Goal: Task Accomplishment & Management: Manage account settings

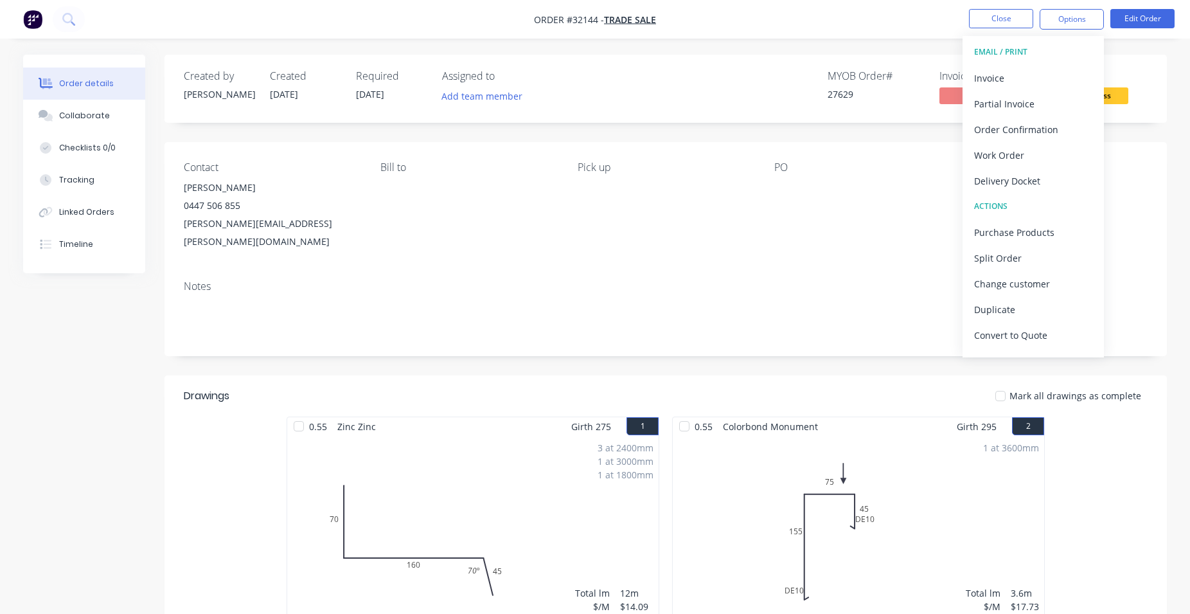
click at [1013, 15] on button "Close" at bounding box center [1001, 18] width 64 height 19
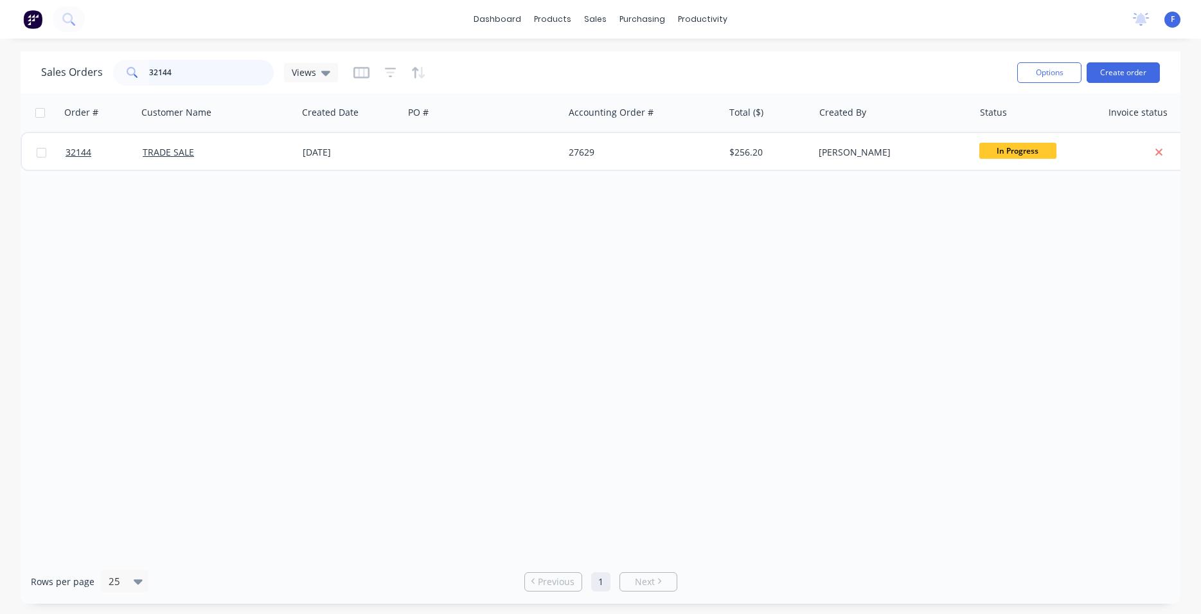
click at [213, 73] on input "32144" at bounding box center [211, 73] width 125 height 26
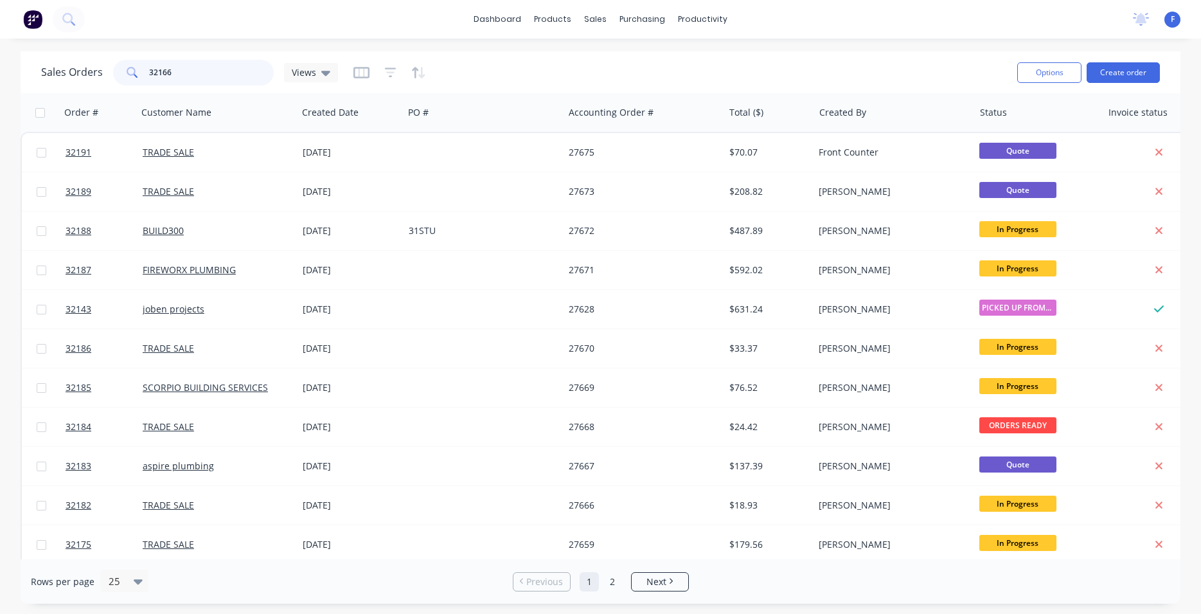
type input "32166"
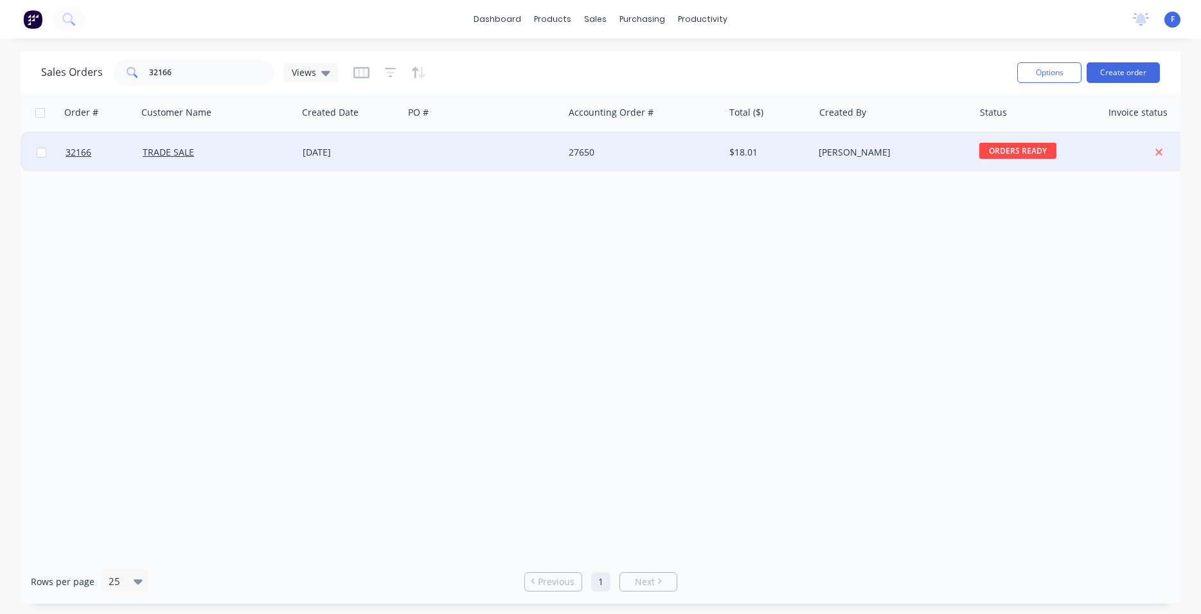
click at [400, 150] on div "[DATE]" at bounding box center [350, 152] width 106 height 39
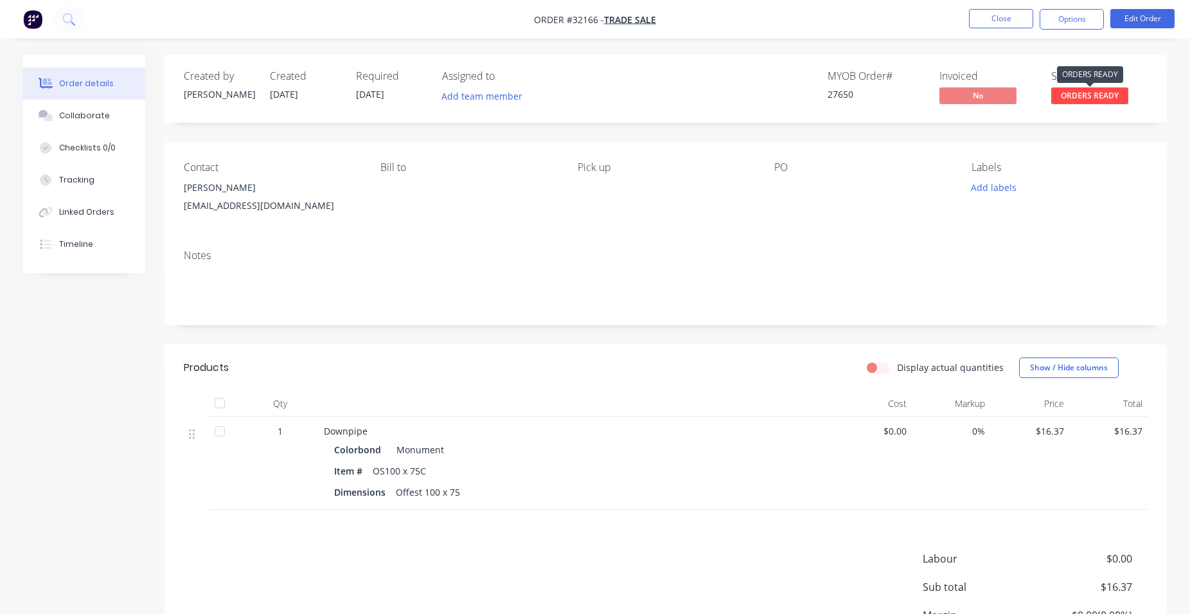
click at [1081, 95] on span "ORDERS READY" at bounding box center [1089, 95] width 77 height 16
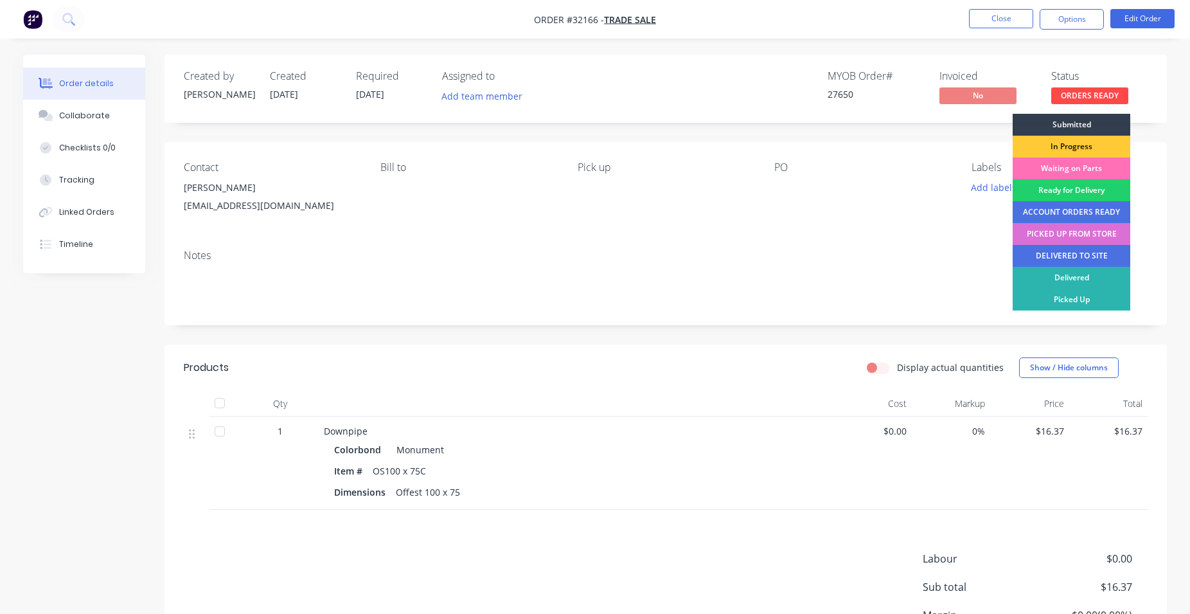
click at [1086, 233] on div "PICKED UP FROM STORE" at bounding box center [1071, 234] width 118 height 22
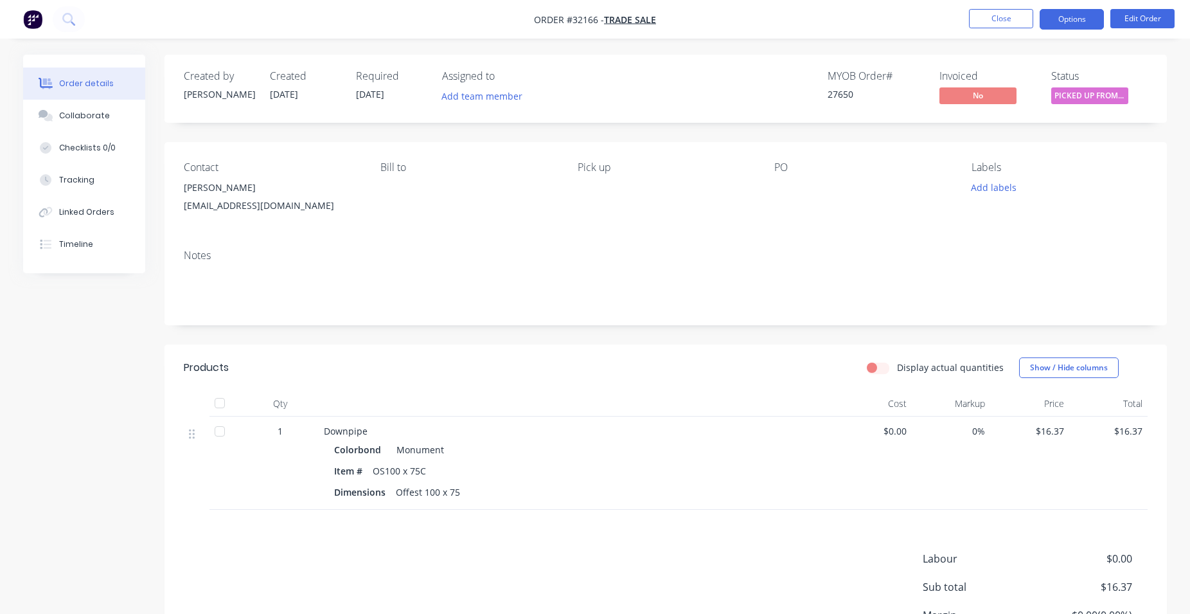
click at [1085, 26] on button "Options" at bounding box center [1071, 19] width 64 height 21
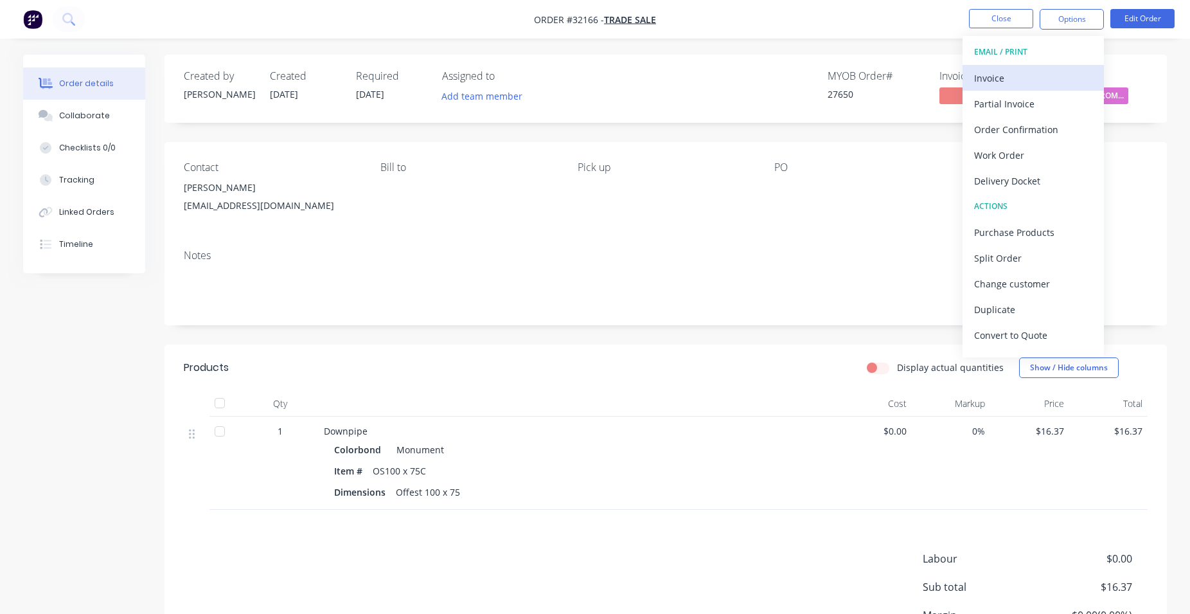
click at [1048, 70] on div "Invoice" at bounding box center [1033, 78] width 118 height 19
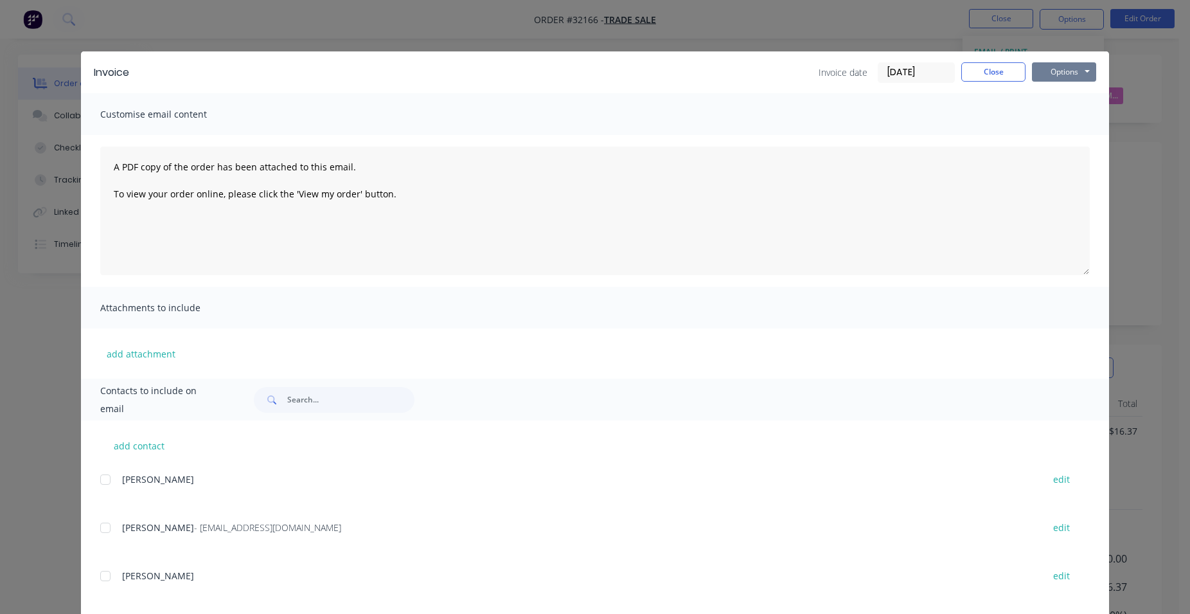
click at [1073, 71] on button "Options" at bounding box center [1064, 71] width 64 height 19
click at [1072, 118] on button "Print" at bounding box center [1073, 115] width 82 height 21
click at [988, 72] on button "Close" at bounding box center [993, 71] width 64 height 19
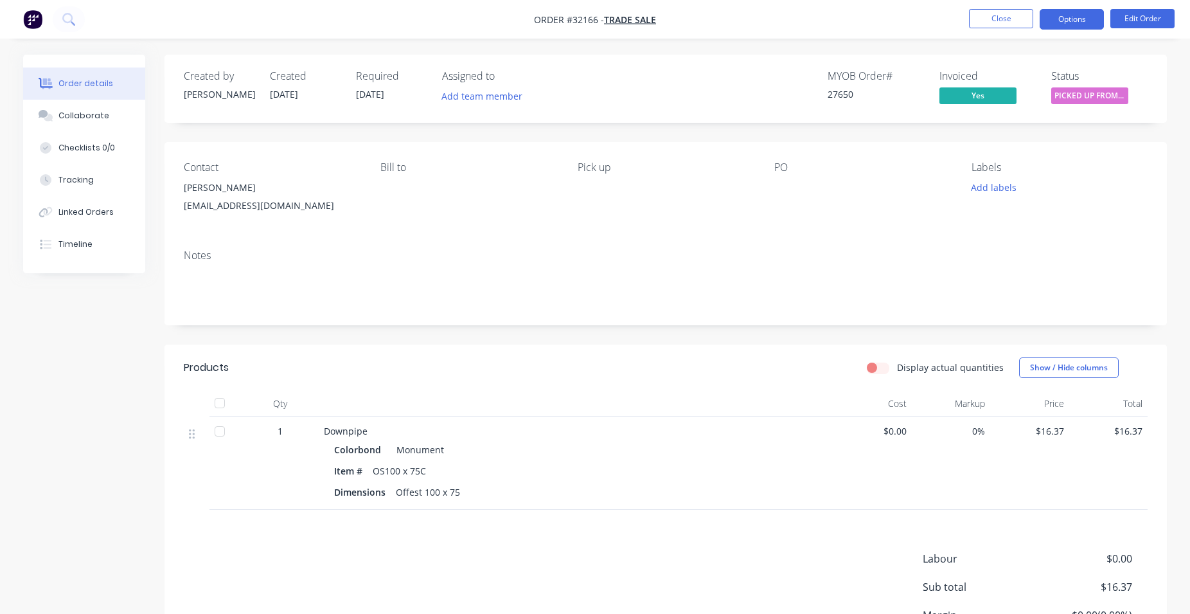
click at [1084, 19] on button "Options" at bounding box center [1071, 19] width 64 height 21
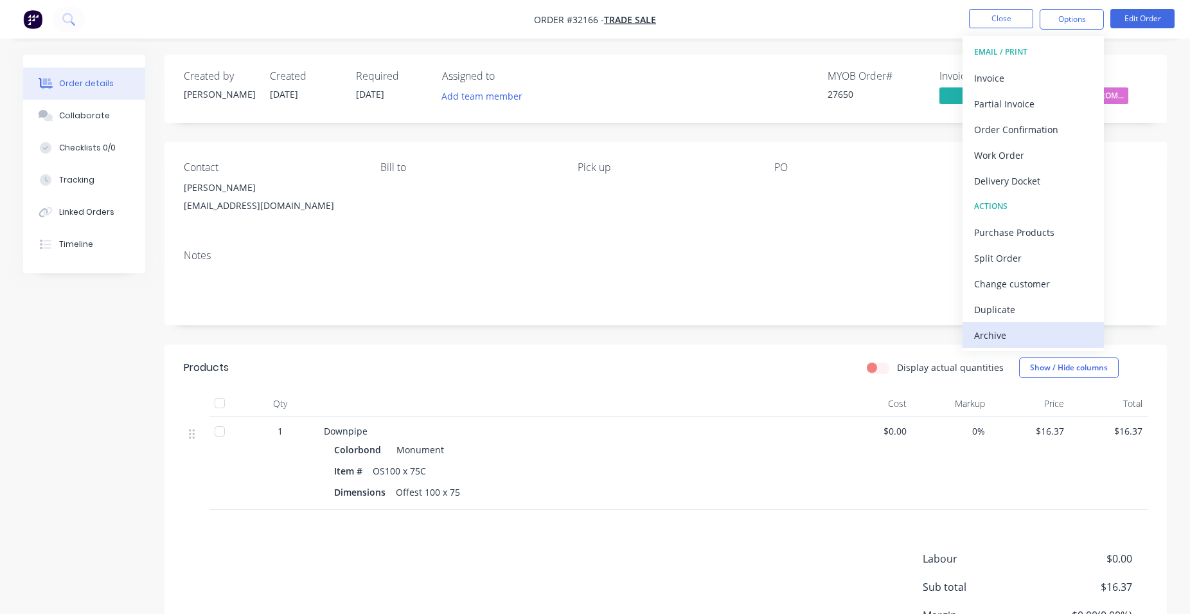
click at [994, 340] on div "Archive" at bounding box center [1033, 335] width 118 height 19
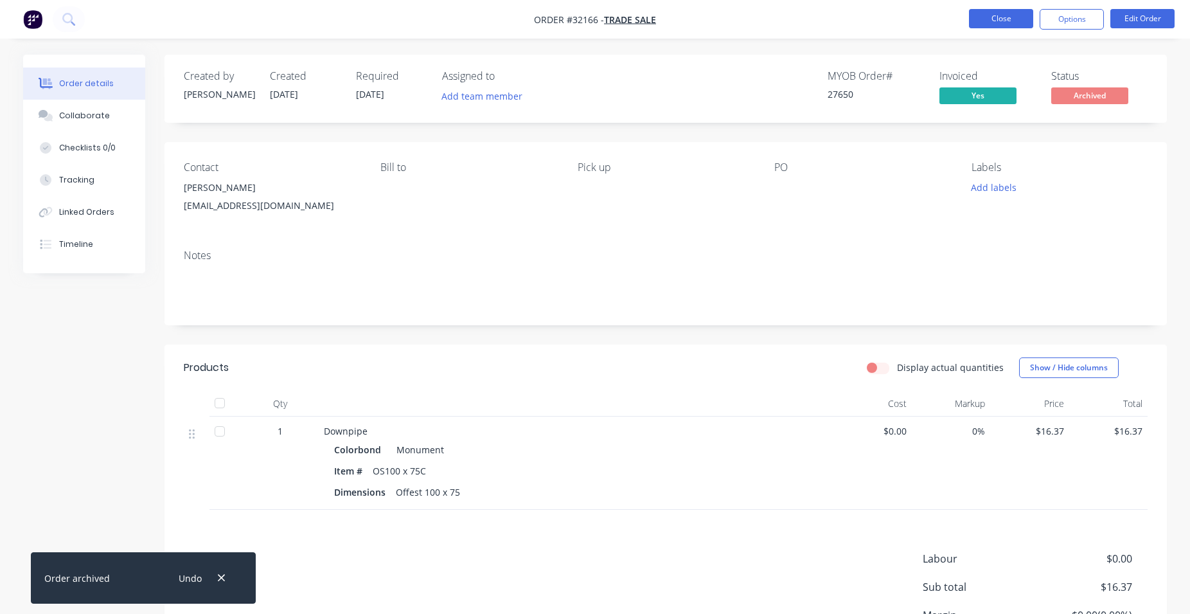
click at [1004, 13] on button "Close" at bounding box center [1001, 18] width 64 height 19
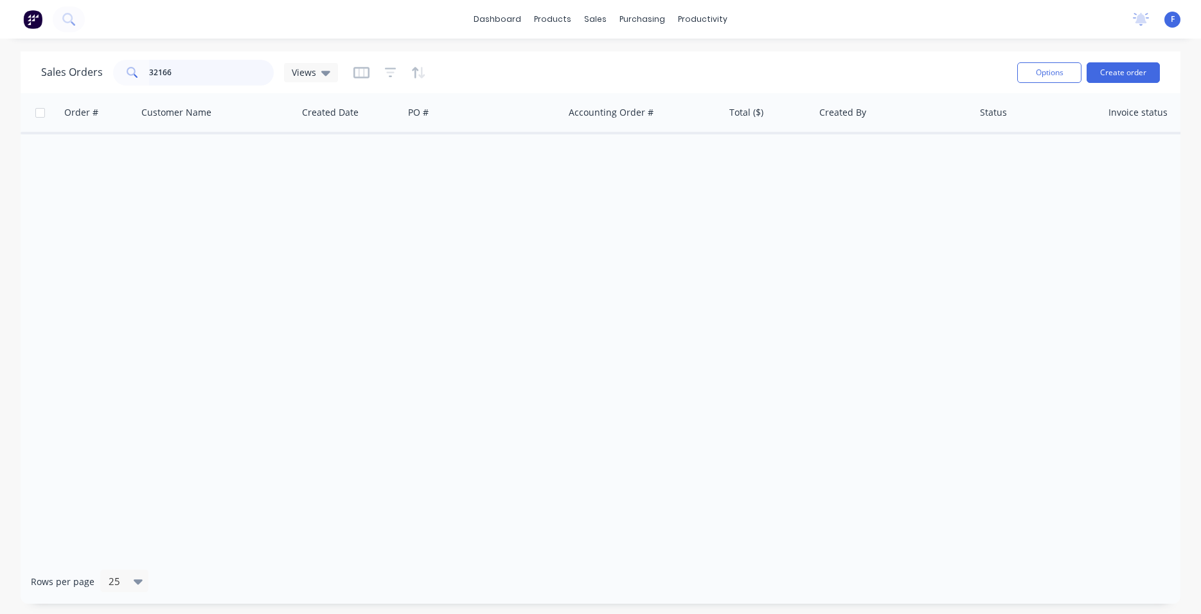
click at [185, 73] on input "32166" at bounding box center [211, 73] width 125 height 26
type input "3"
click at [186, 71] on input "32166" at bounding box center [211, 73] width 125 height 26
type input "3"
click at [210, 73] on input "32166" at bounding box center [211, 73] width 125 height 26
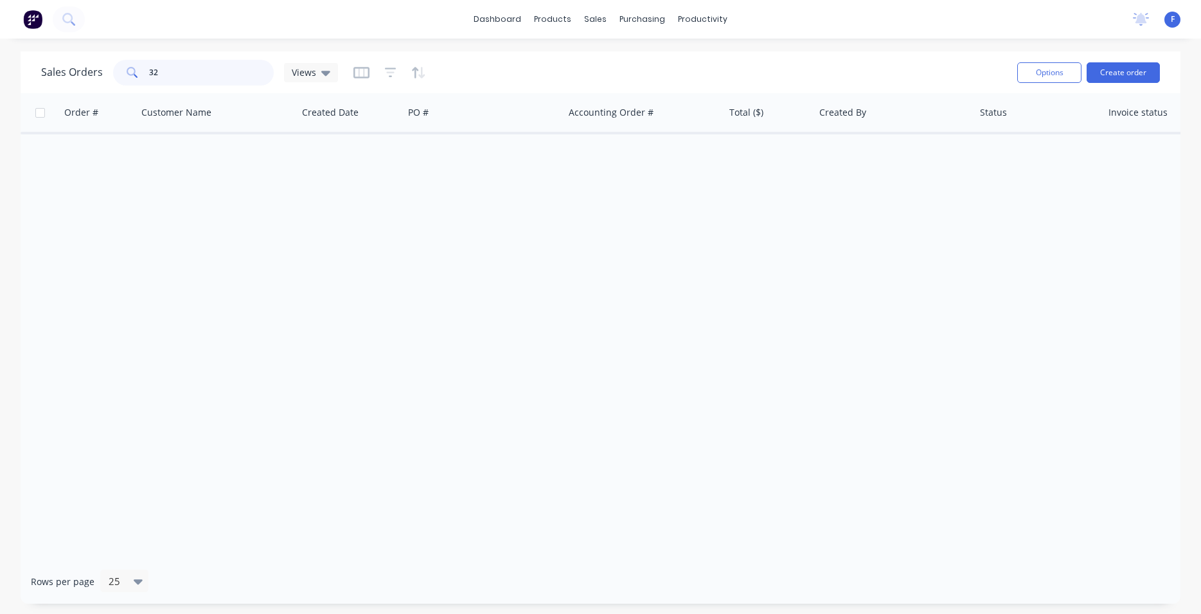
type input "3"
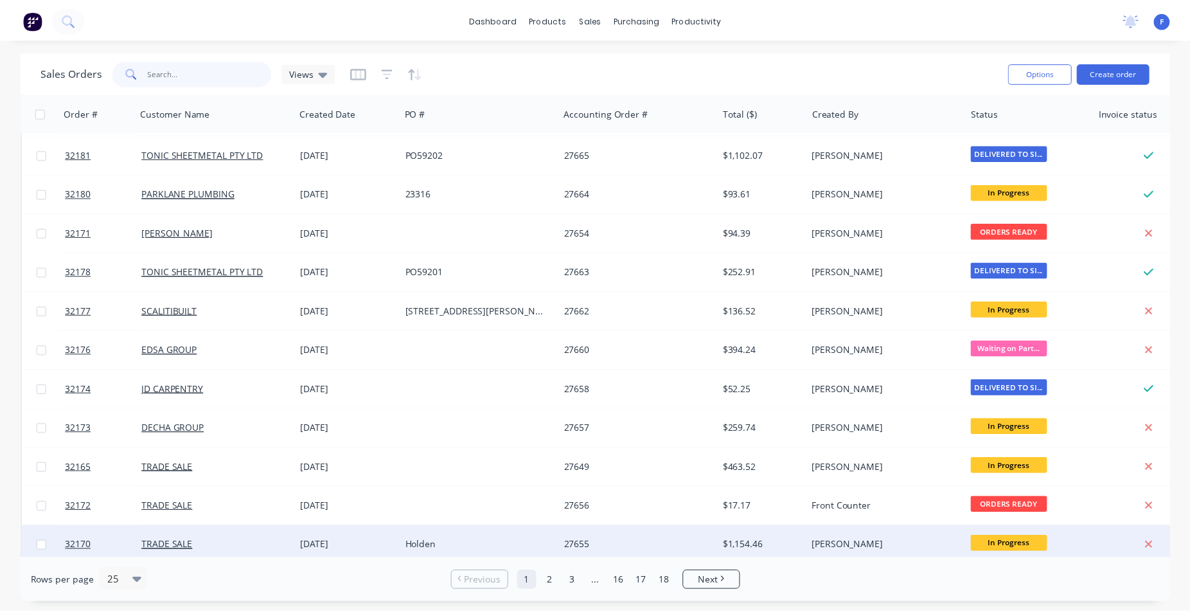
scroll to position [563, 0]
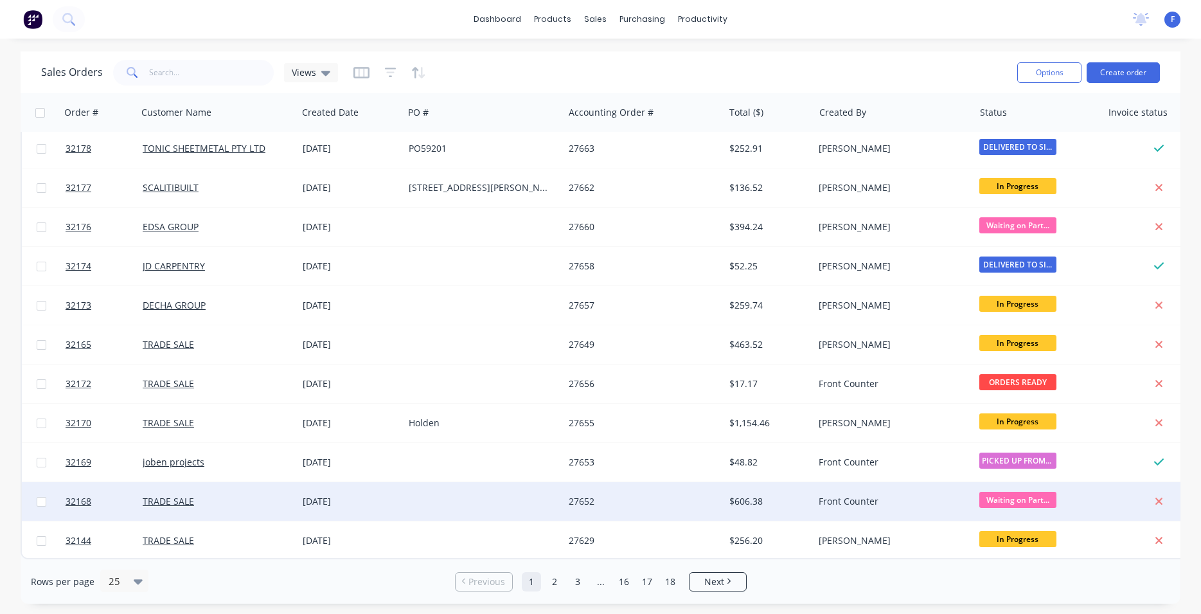
click at [233, 495] on div "TRADE SALE" at bounding box center [214, 501] width 143 height 13
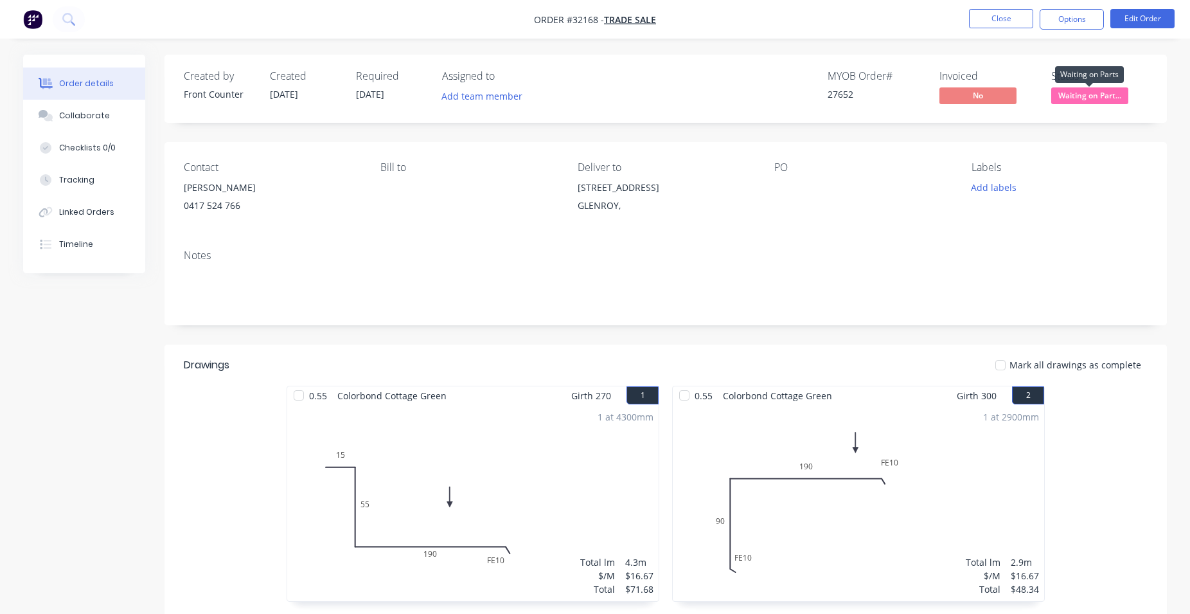
click at [1102, 98] on span "Waiting on Part..." at bounding box center [1089, 95] width 77 height 16
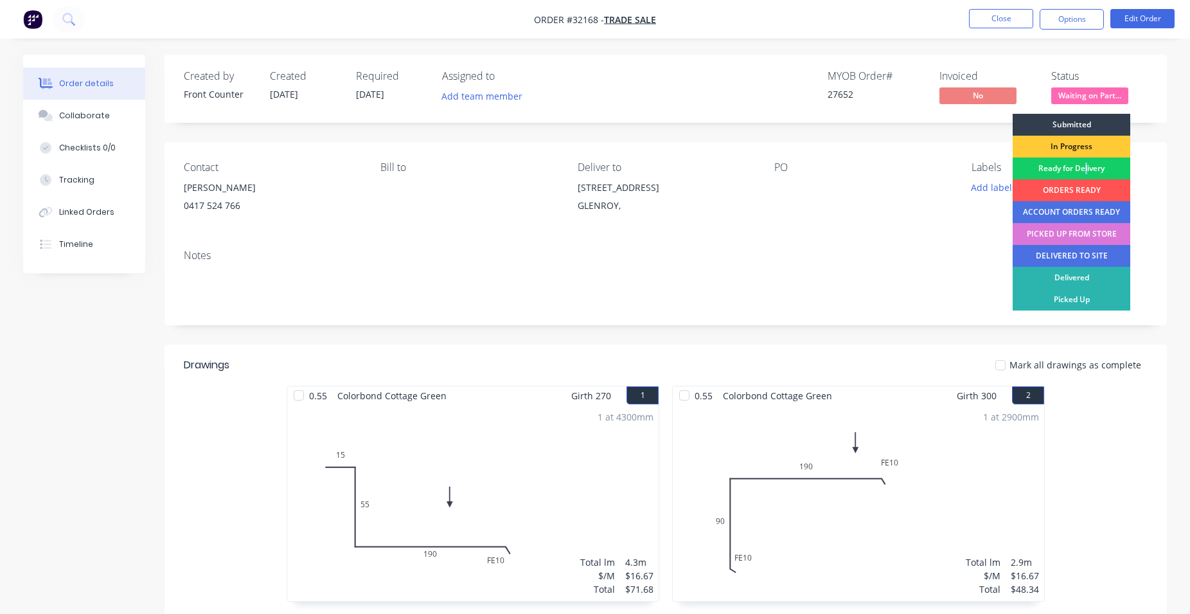
click at [1085, 169] on div "Ready for Delivery" at bounding box center [1071, 168] width 118 height 22
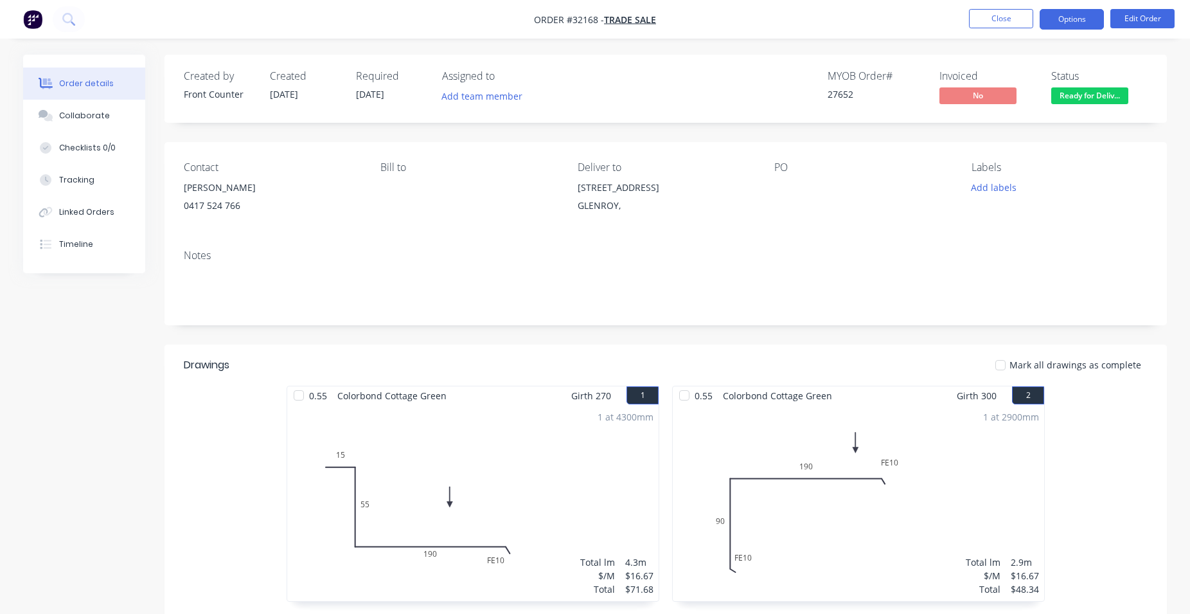
click at [1064, 15] on button "Options" at bounding box center [1071, 19] width 64 height 21
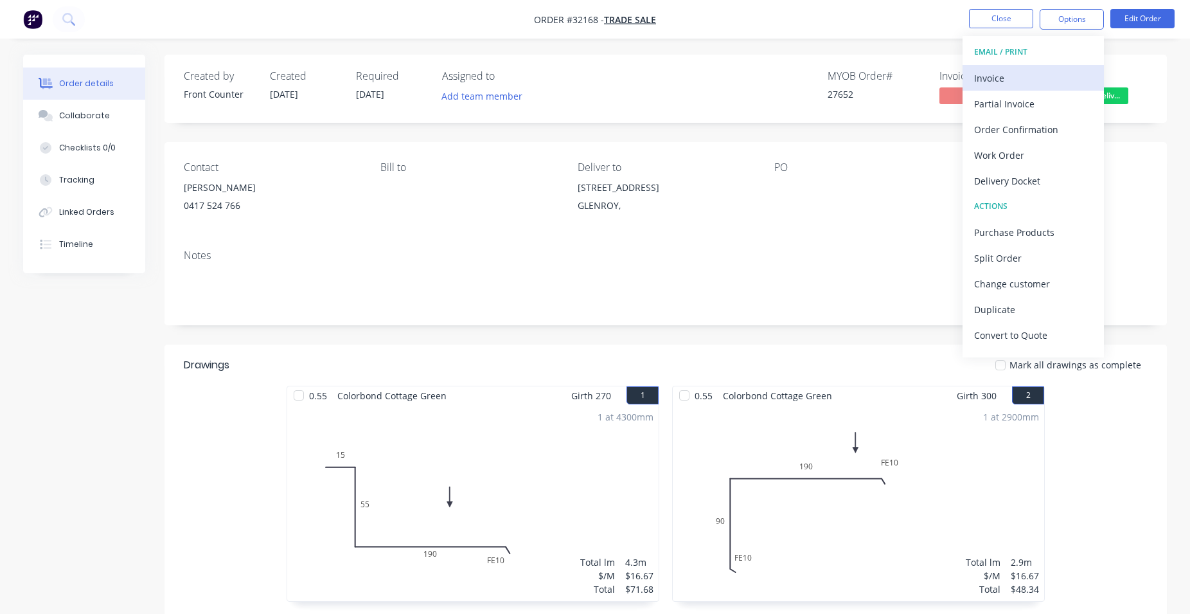
click at [1023, 74] on div "Invoice" at bounding box center [1033, 78] width 118 height 19
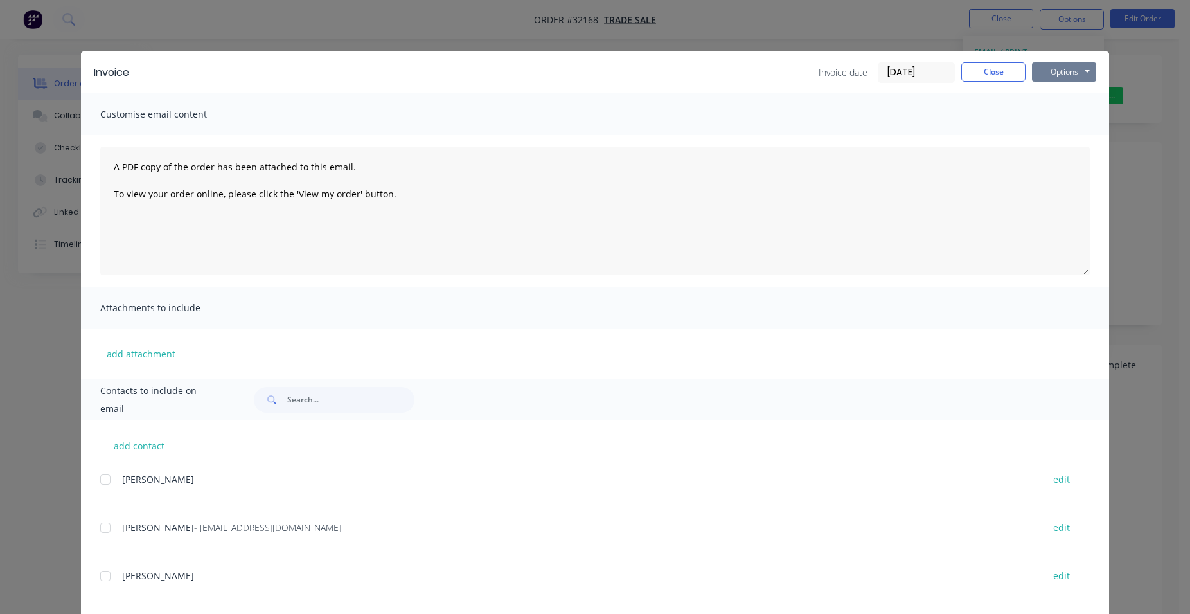
click at [1057, 74] on button "Options" at bounding box center [1064, 71] width 64 height 19
click at [1072, 112] on button "Print" at bounding box center [1073, 115] width 82 height 21
click at [974, 76] on button "Close" at bounding box center [993, 71] width 64 height 19
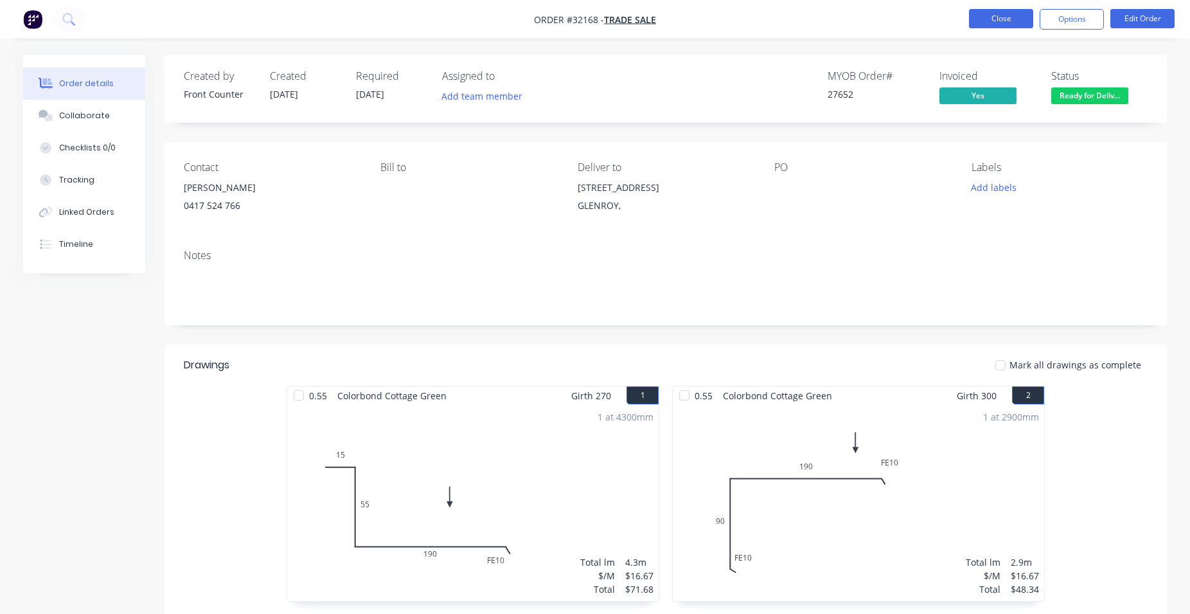
click at [987, 19] on button "Close" at bounding box center [1001, 18] width 64 height 19
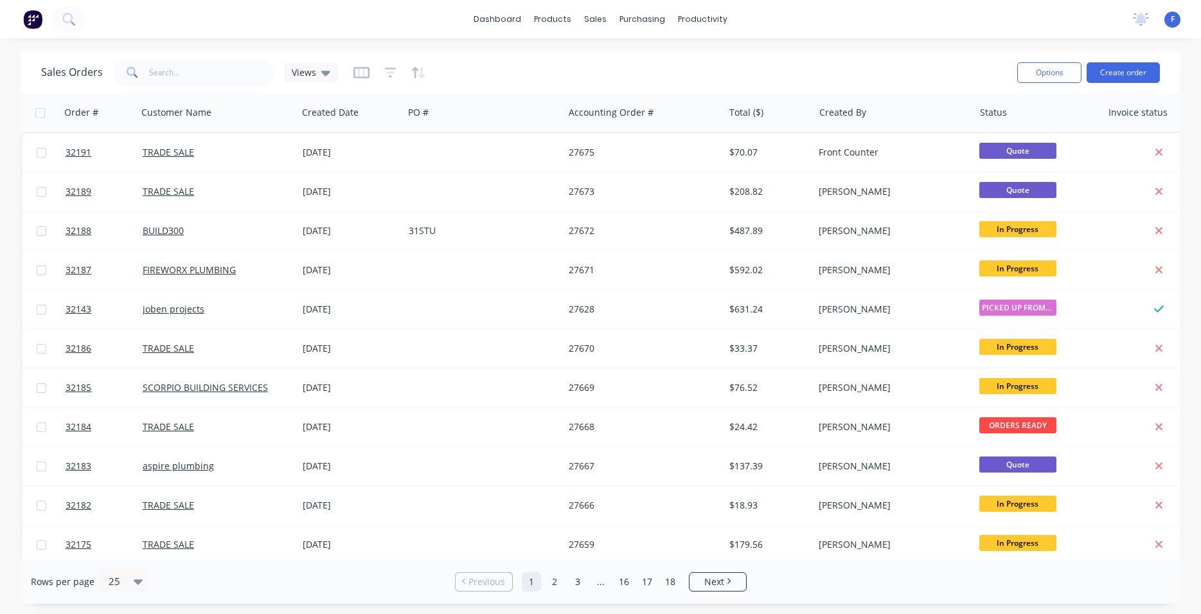
click at [36, 22] on img at bounding box center [32, 19] width 19 height 19
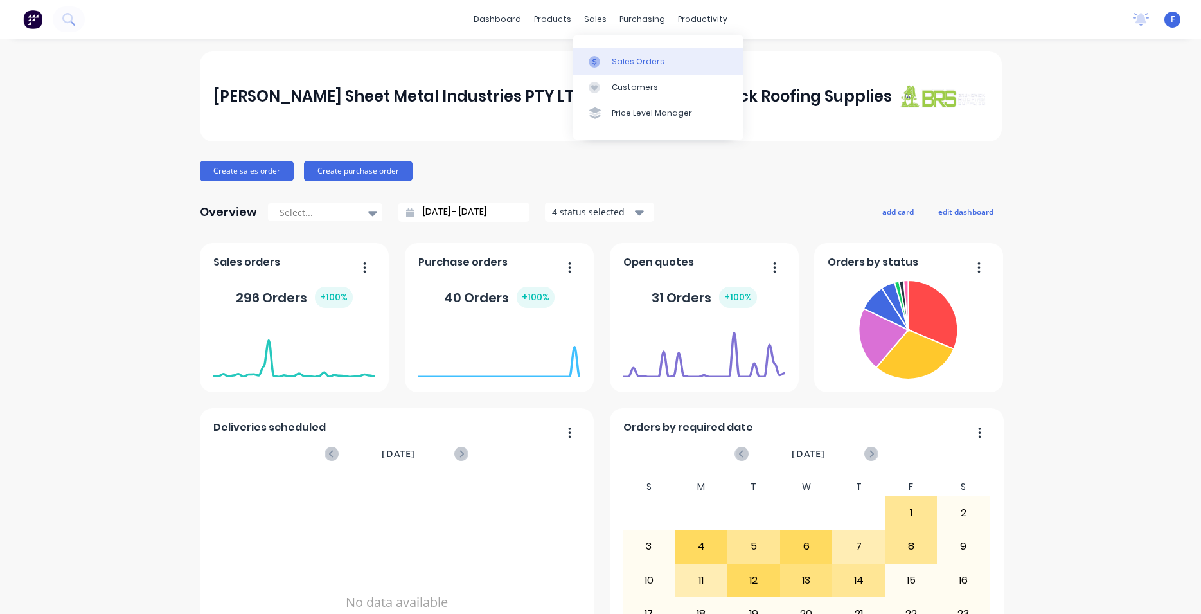
click at [624, 55] on link "Sales Orders" at bounding box center [658, 61] width 170 height 26
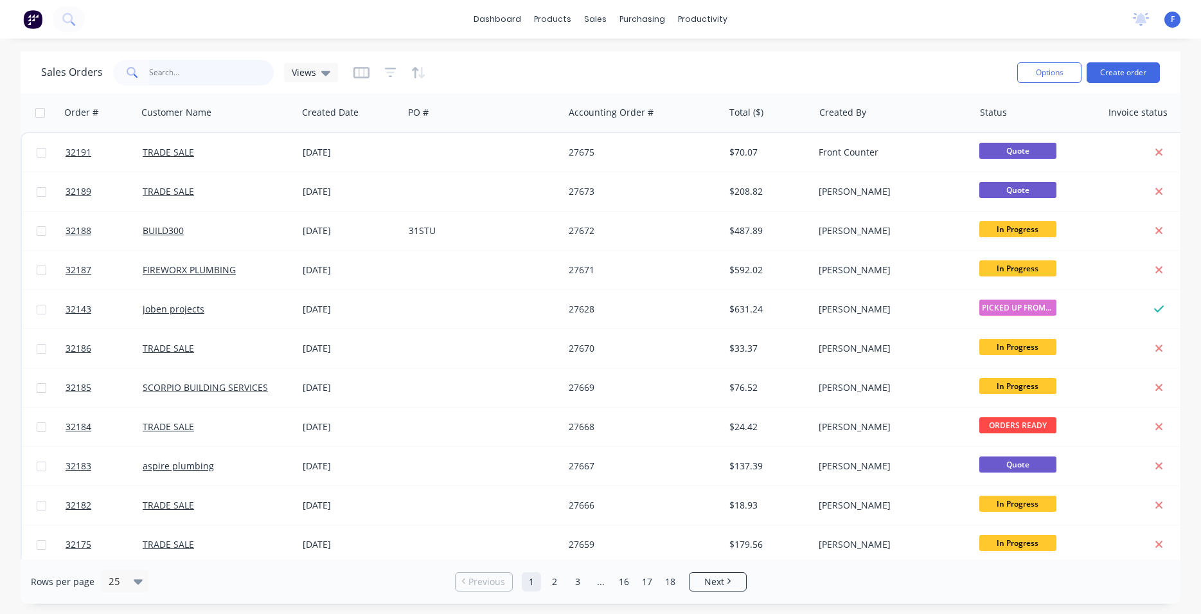
click at [190, 60] on input "text" at bounding box center [211, 73] width 125 height 26
type input "32171"
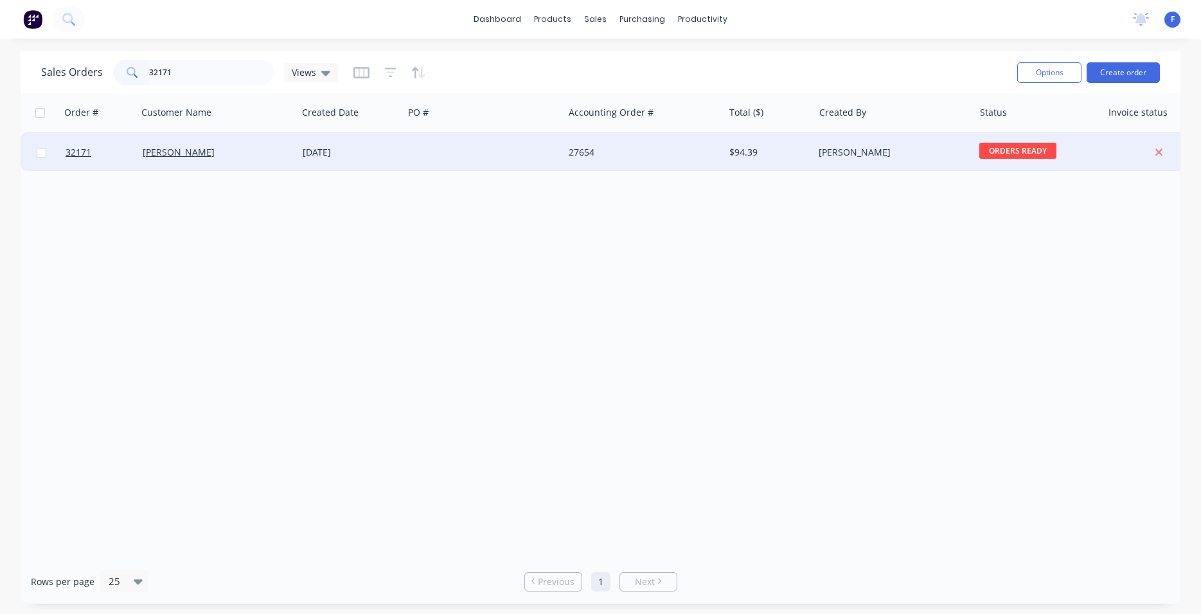
click at [461, 155] on div at bounding box center [483, 152] width 160 height 39
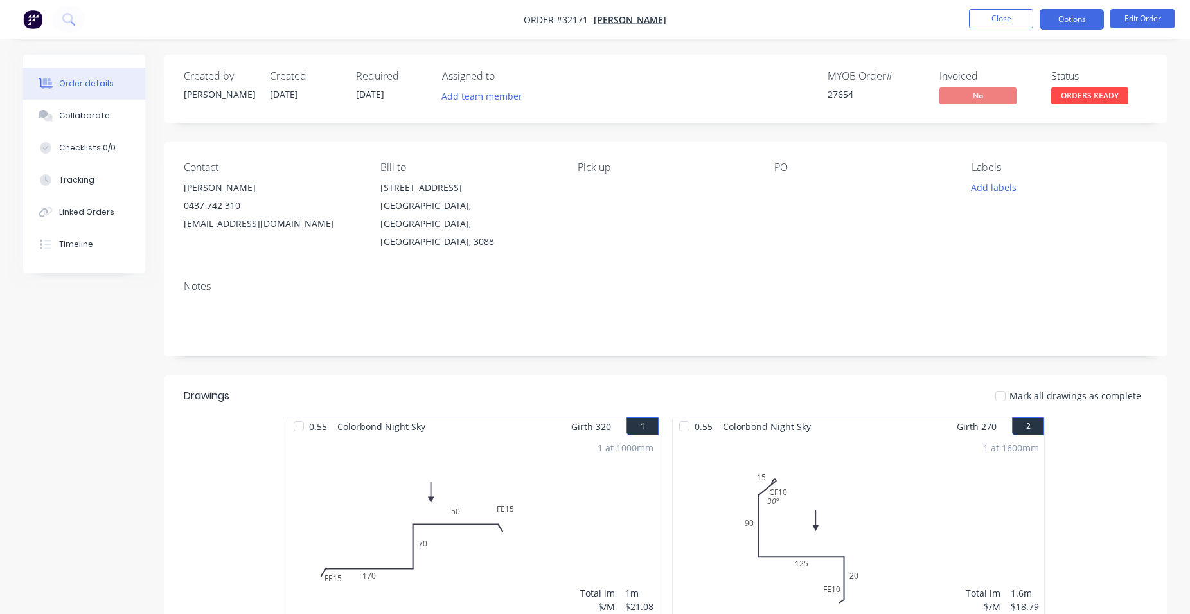
click at [1089, 22] on button "Options" at bounding box center [1071, 19] width 64 height 21
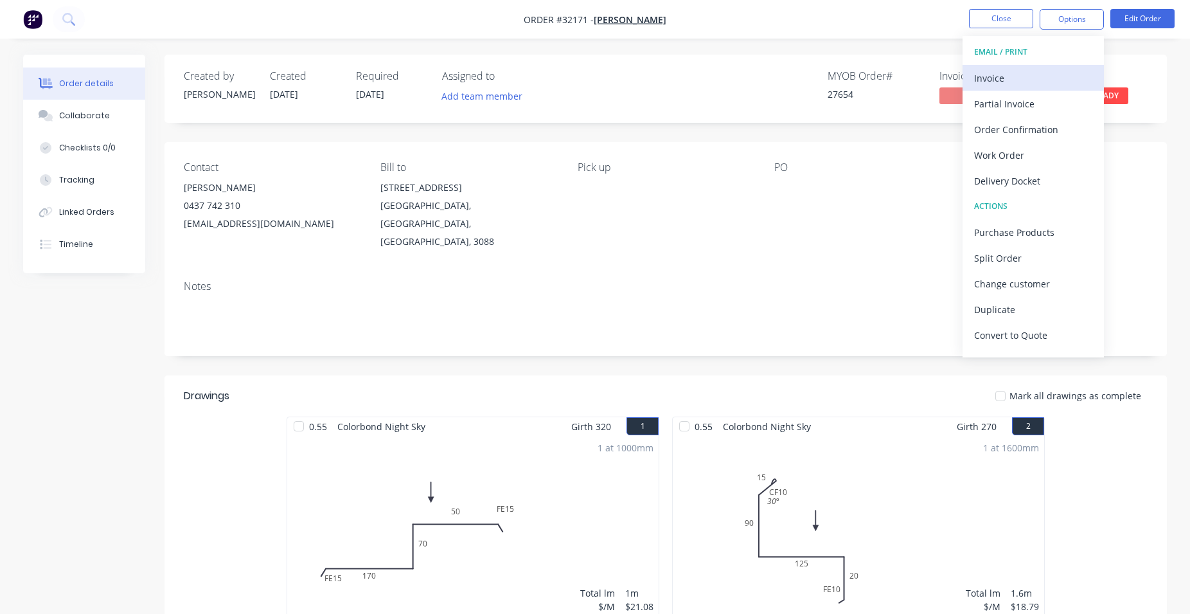
click at [1037, 75] on div "Invoice" at bounding box center [1033, 78] width 118 height 19
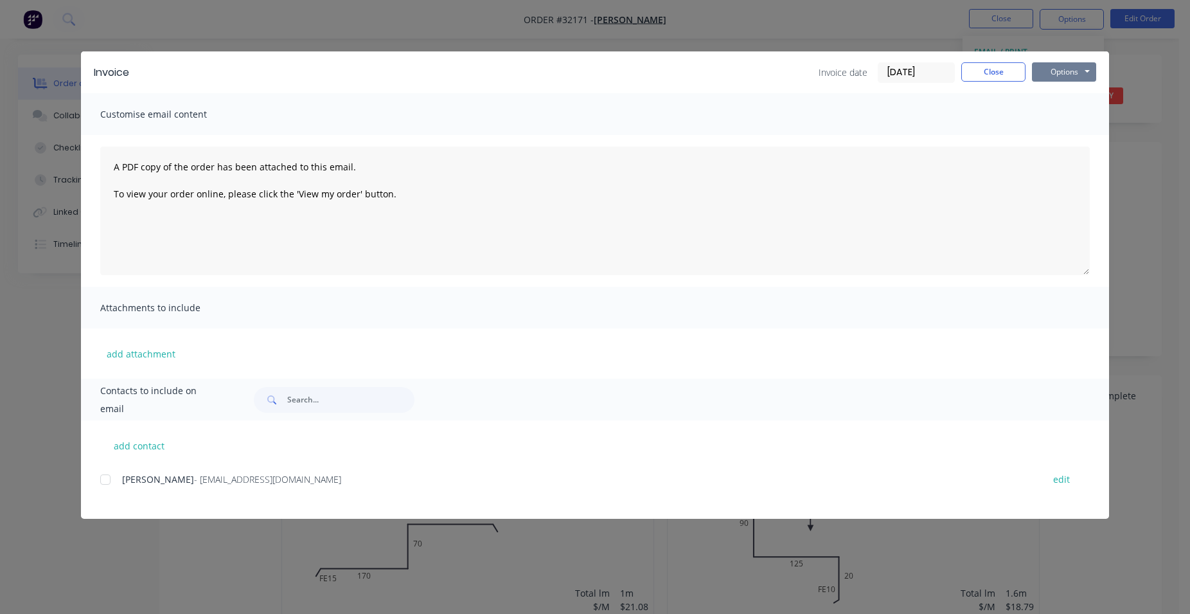
click at [1047, 71] on button "Options" at bounding box center [1064, 71] width 64 height 19
click at [1057, 112] on button "Print" at bounding box center [1073, 115] width 82 height 21
click at [1021, 74] on button "Close" at bounding box center [993, 71] width 64 height 19
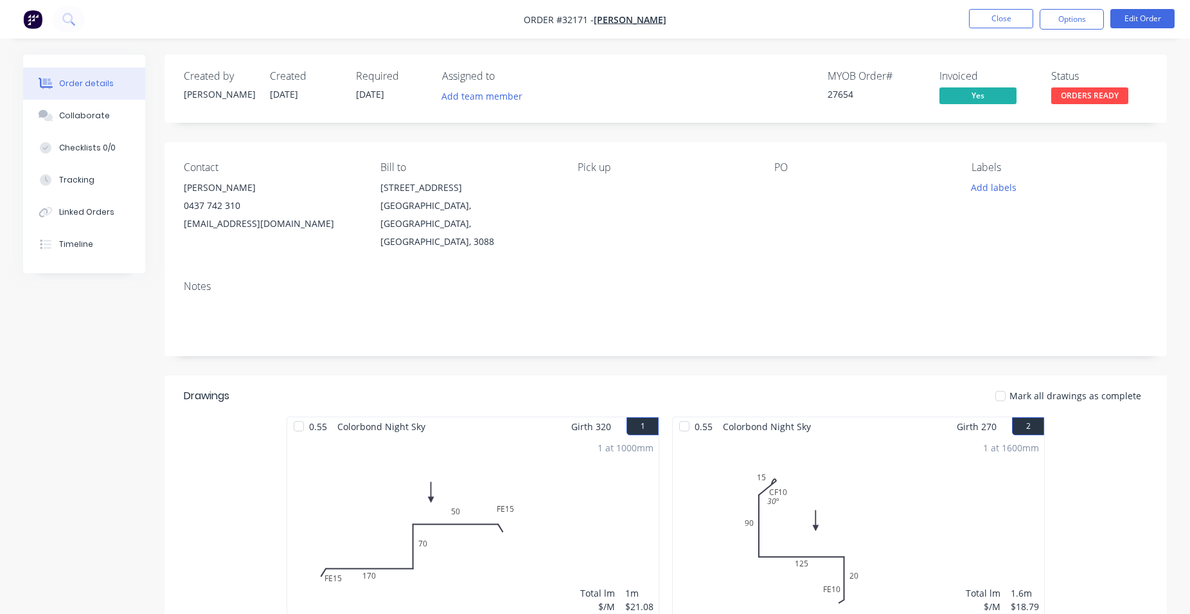
click at [1087, 100] on span "ORDERS READY" at bounding box center [1089, 95] width 77 height 16
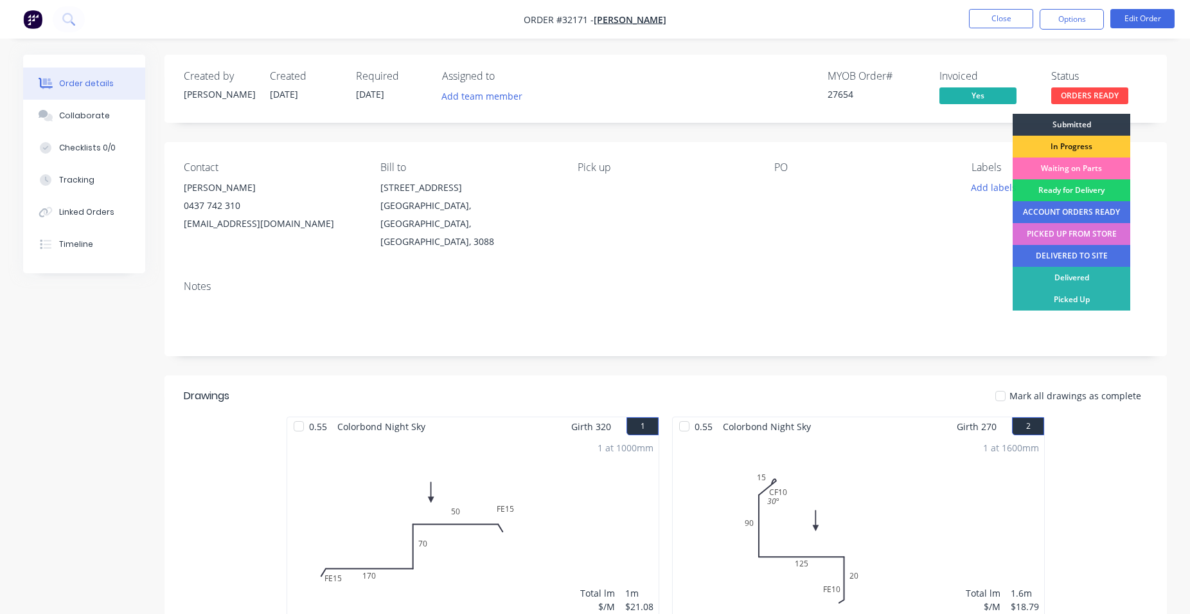
click at [1077, 233] on div "PICKED UP FROM STORE" at bounding box center [1071, 234] width 118 height 22
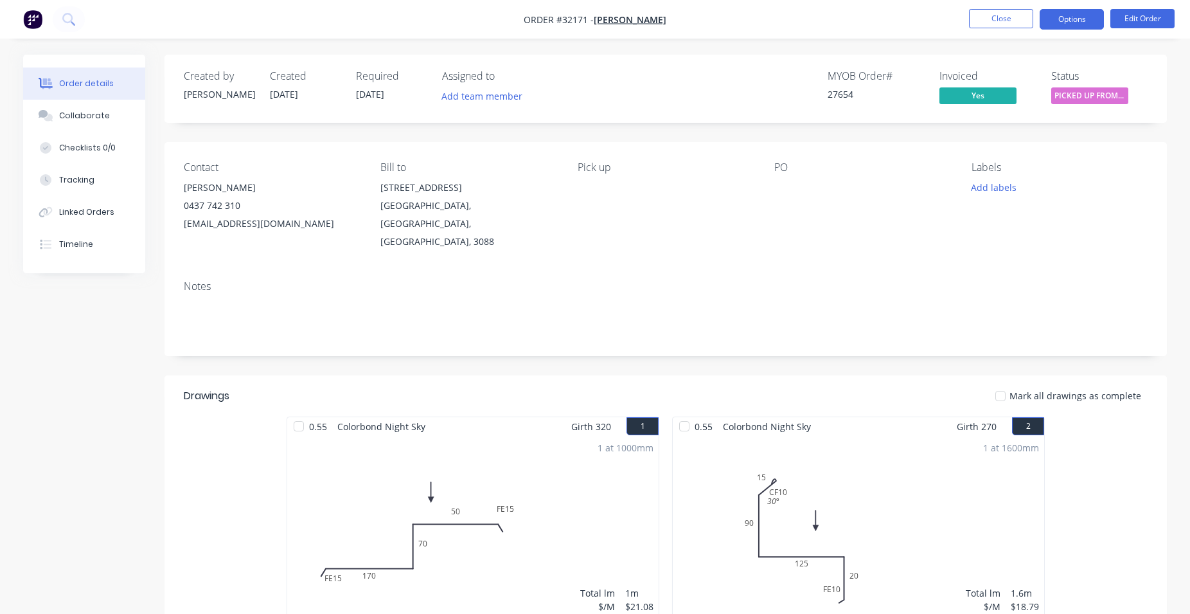
click at [1049, 17] on button "Options" at bounding box center [1071, 19] width 64 height 21
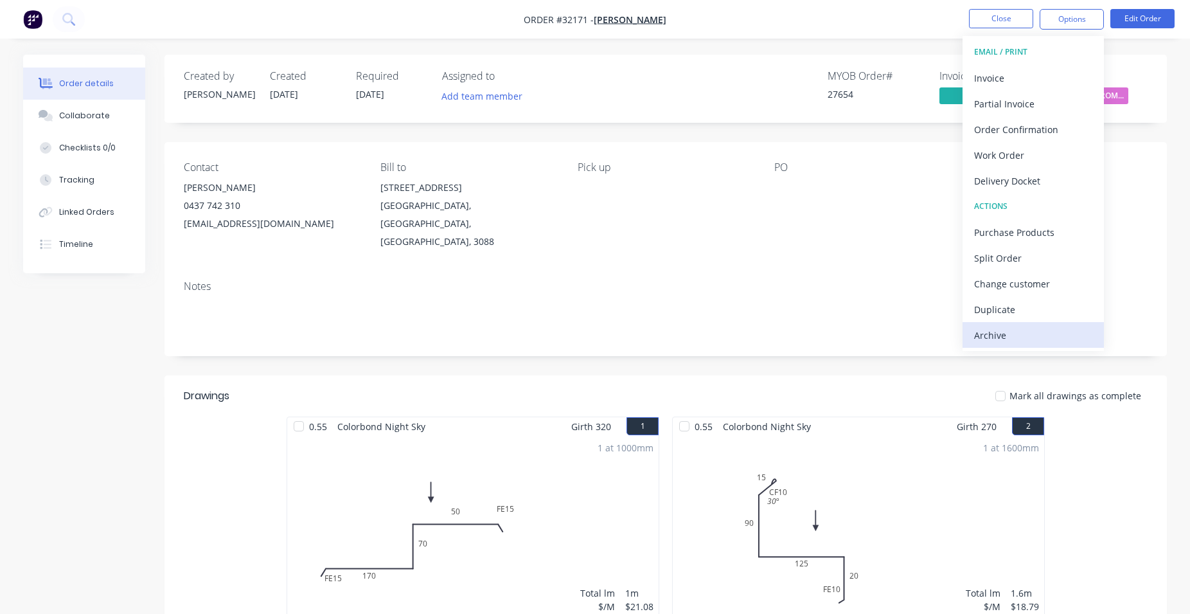
click at [1016, 339] on div "Archive" at bounding box center [1033, 335] width 118 height 19
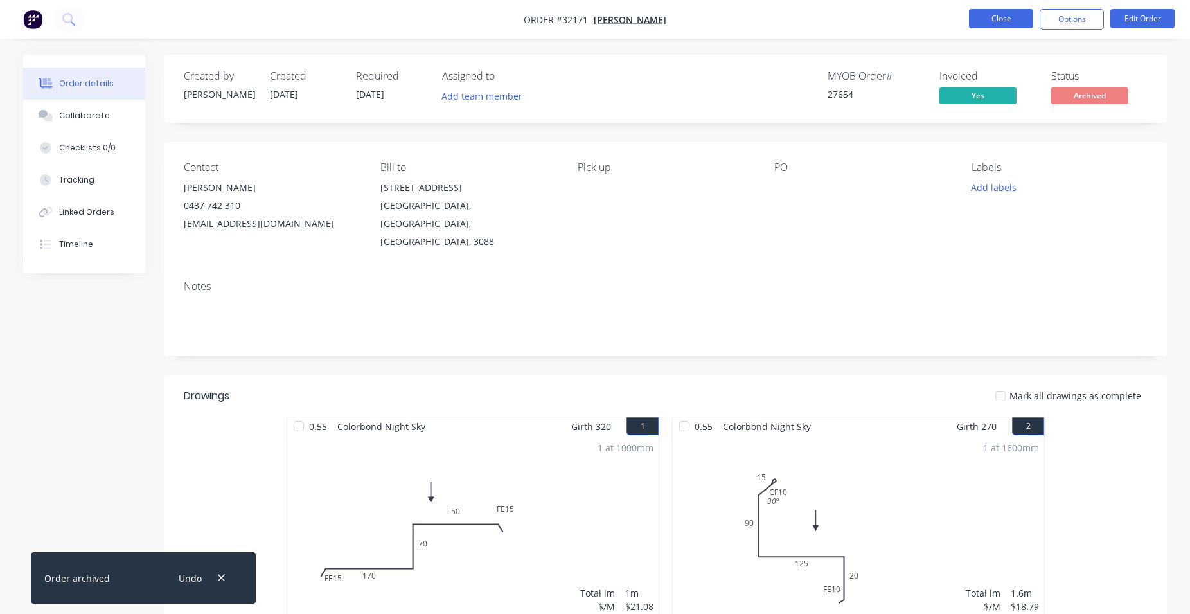
click at [1007, 15] on button "Close" at bounding box center [1001, 18] width 64 height 19
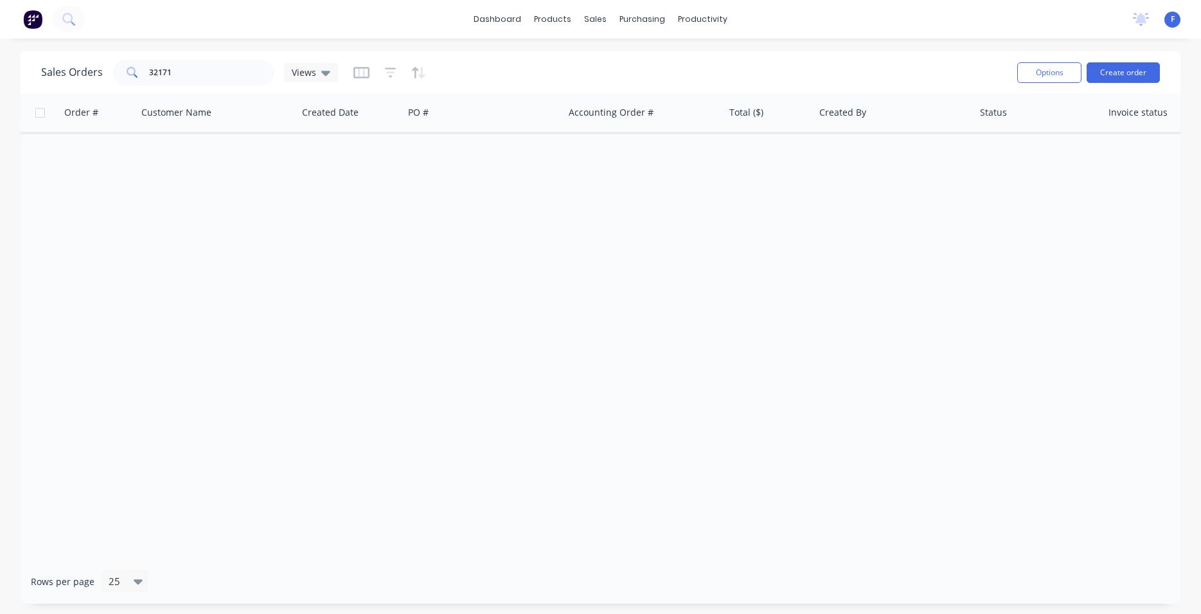
drag, startPoint x: 185, startPoint y: 48, endPoint x: 185, endPoint y: 60, distance: 12.2
click at [185, 55] on div "dashboard products sales purchasing productivity dashboard products Product Cat…" at bounding box center [600, 307] width 1201 height 614
click at [188, 67] on input "32171" at bounding box center [211, 73] width 125 height 26
type input "3"
click at [30, 21] on img at bounding box center [32, 19] width 19 height 19
